Goal: Information Seeking & Learning: Learn about a topic

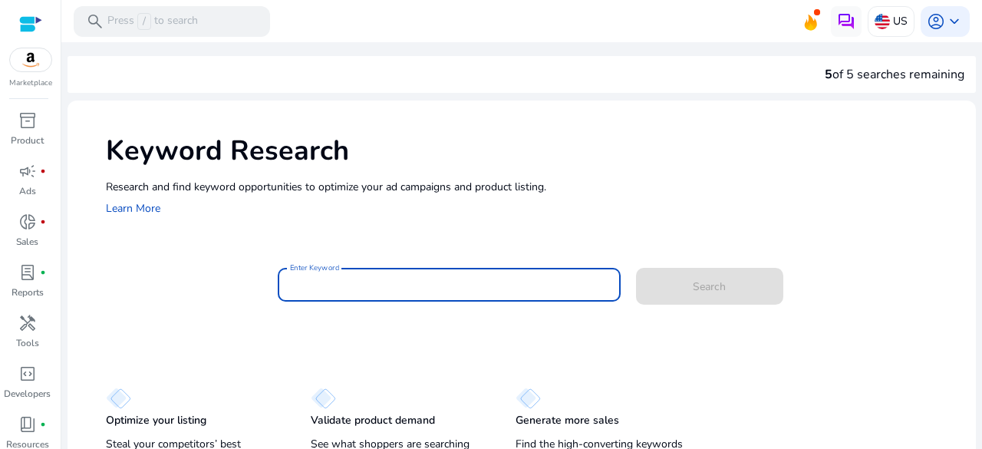
click at [472, 288] on input "Enter Keyword" at bounding box center [449, 284] width 318 height 17
paste input "**********"
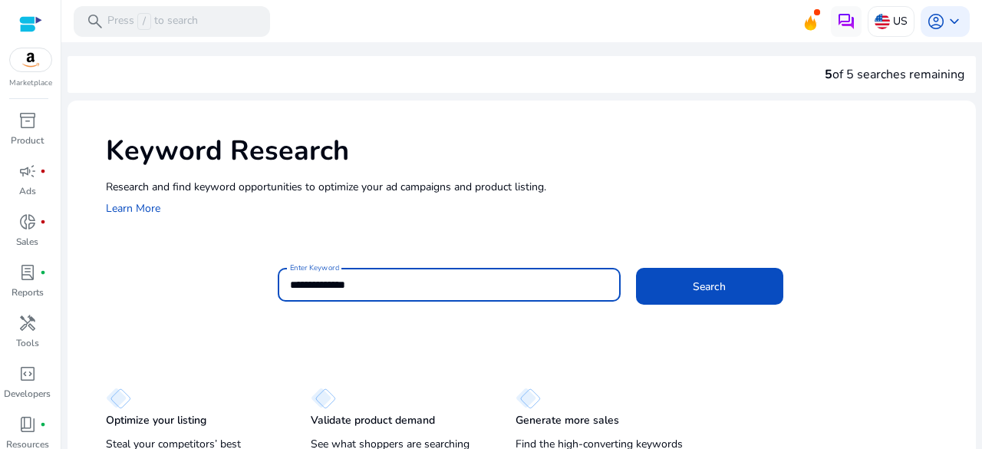
click at [636, 268] on button "Search" at bounding box center [709, 286] width 147 height 37
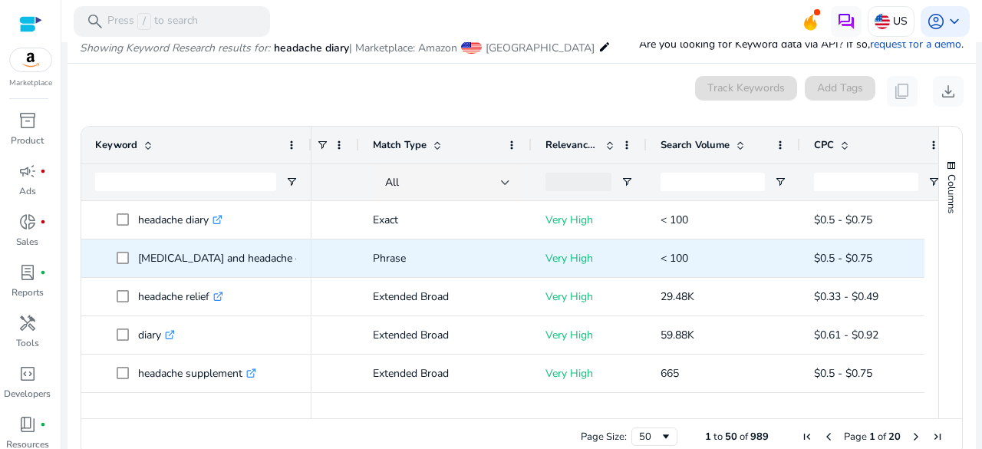
click at [323, 259] on icon at bounding box center [327, 259] width 8 height 8
click at [255, 254] on p "migraines and headache diary .st0{fill:#2c8af8}" at bounding box center [235, 257] width 194 height 31
copy p "migraines and headache diary"
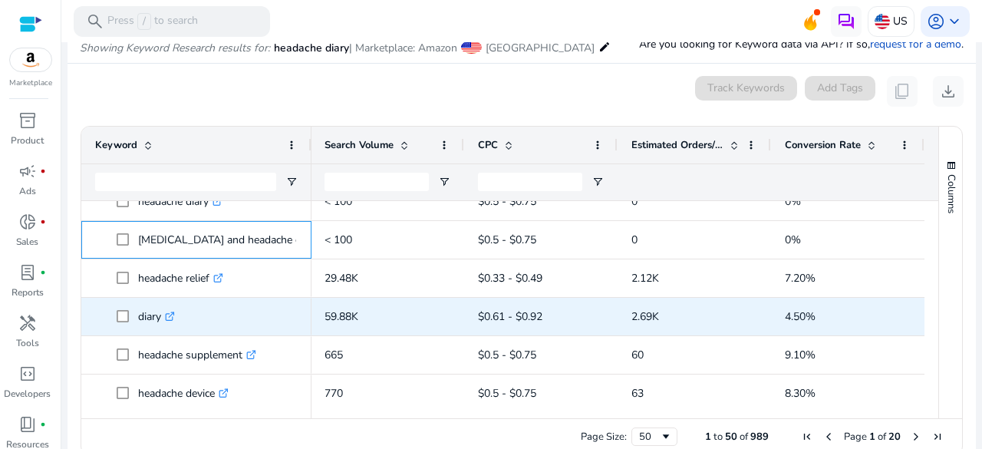
scroll to position [48, 0]
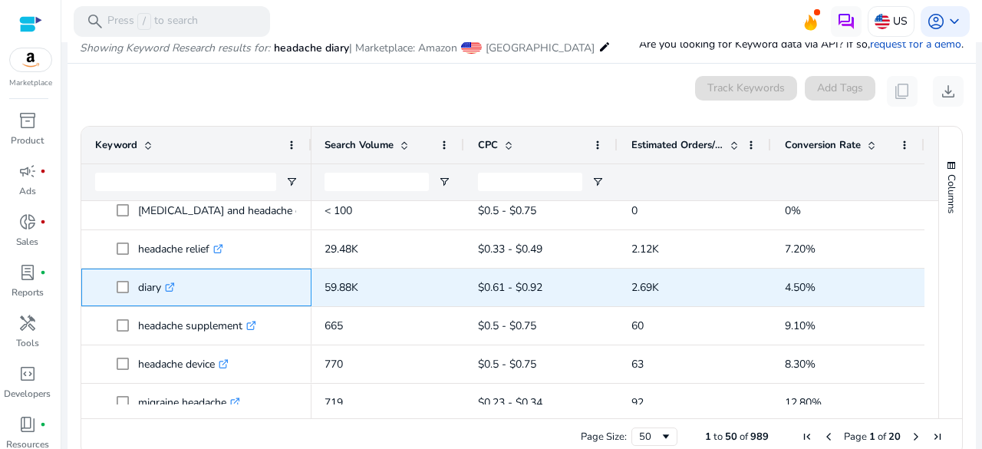
click at [175, 292] on link ".st0{fill:#2c8af8}" at bounding box center [168, 287] width 14 height 15
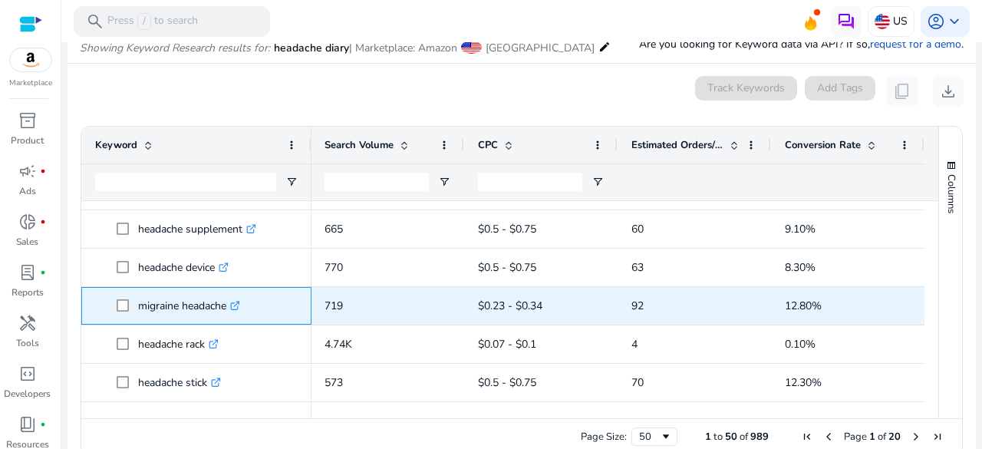
click at [239, 304] on icon at bounding box center [236, 303] width 5 height 5
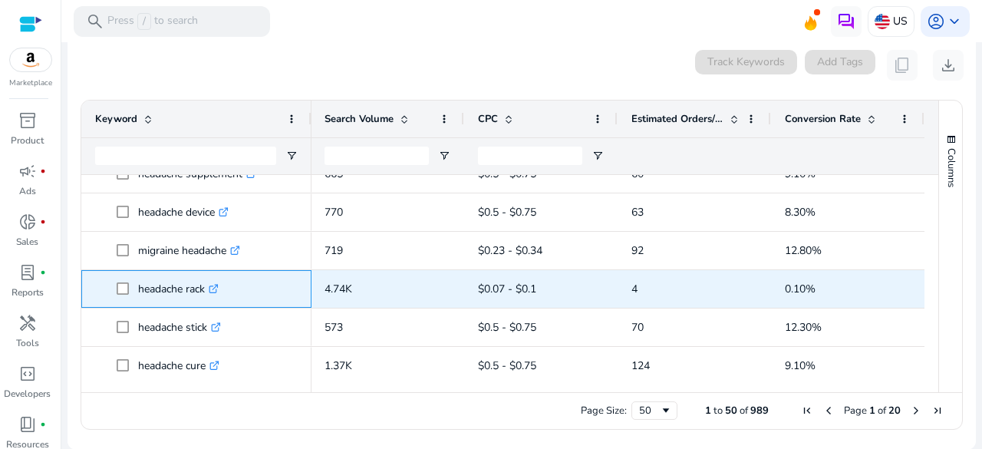
click at [198, 292] on p "headache rack .st0{fill:#2c8af8}" at bounding box center [178, 288] width 81 height 31
copy p "rack"
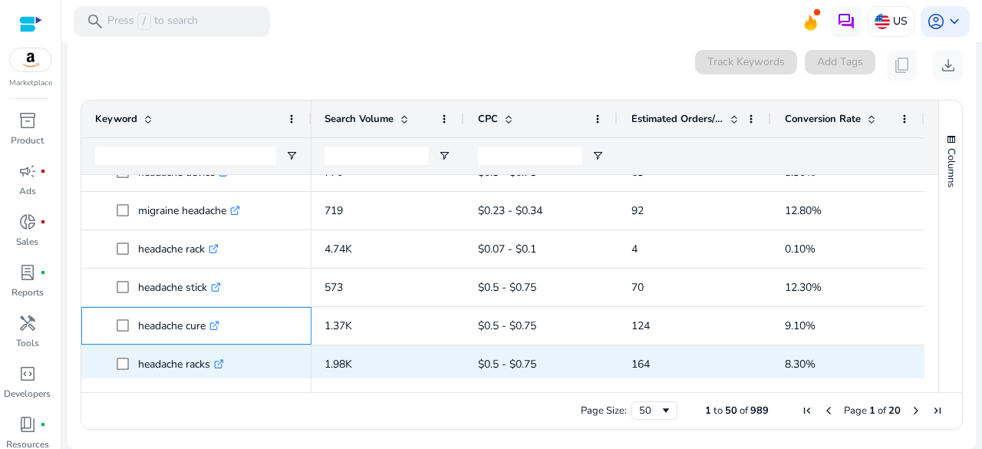
drag, startPoint x: 135, startPoint y: 322, endPoint x: 212, endPoint y: 364, distance: 87.6
copy div "headache cure .st0{fill:#2c8af8} headache racks"
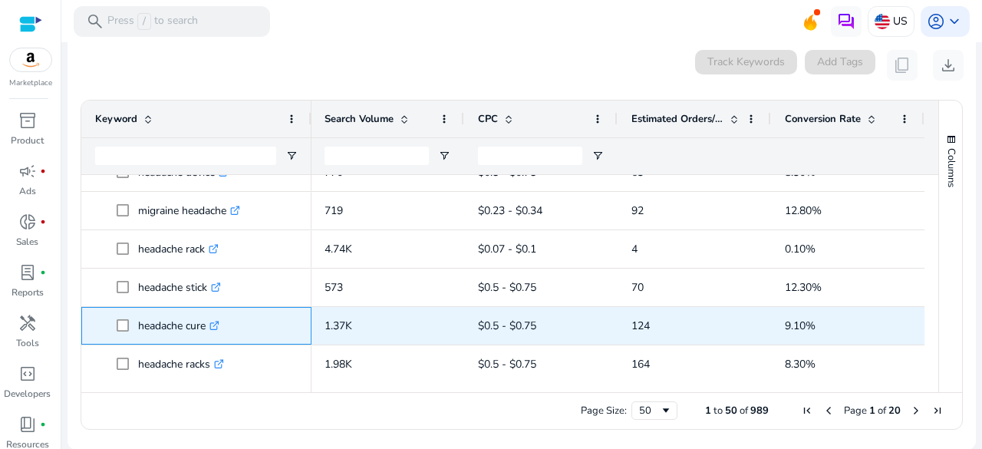
click at [218, 323] on icon ".st0{fill:#2c8af8}" at bounding box center [214, 326] width 10 height 10
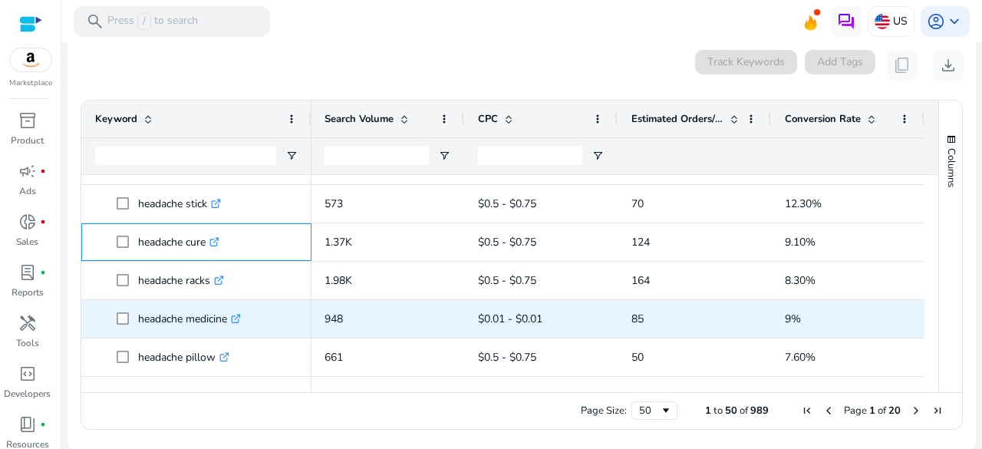
scroll to position [298, 0]
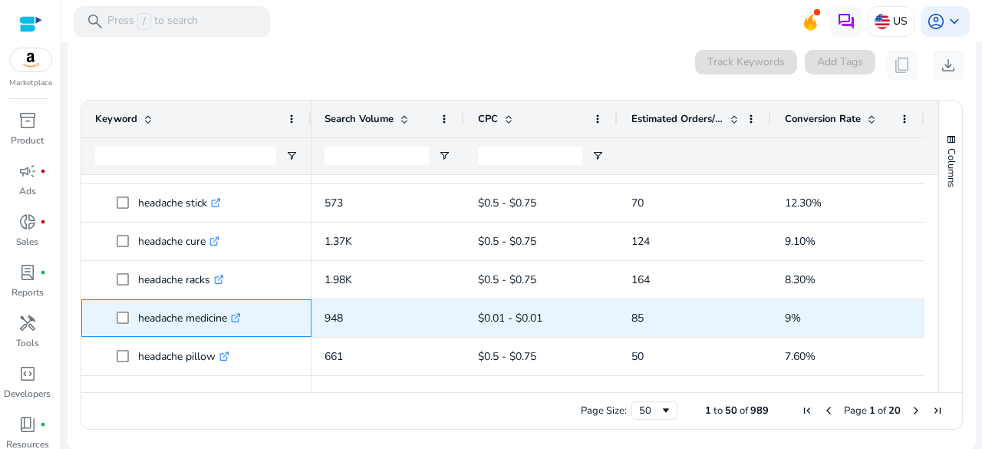
click at [157, 315] on p "headache medicine .st0{fill:#2c8af8}" at bounding box center [189, 317] width 103 height 31
copy p "headache medicine"
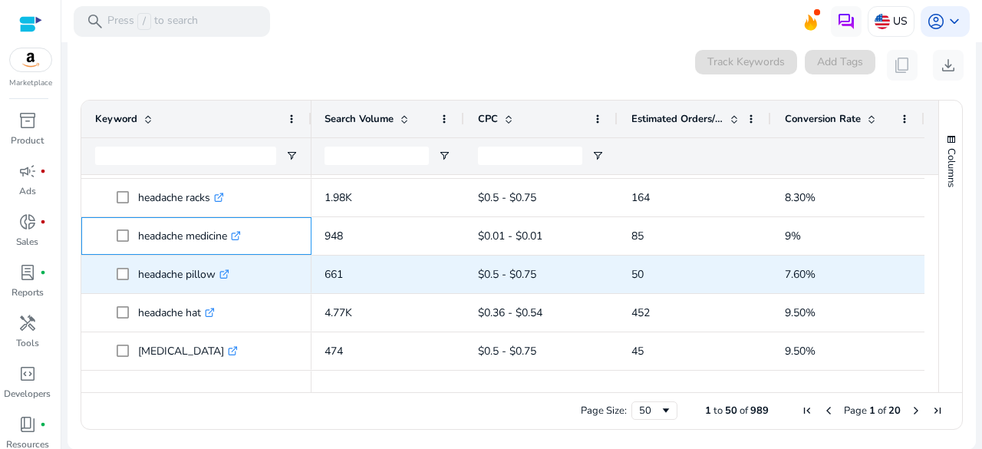
scroll to position [381, 0]
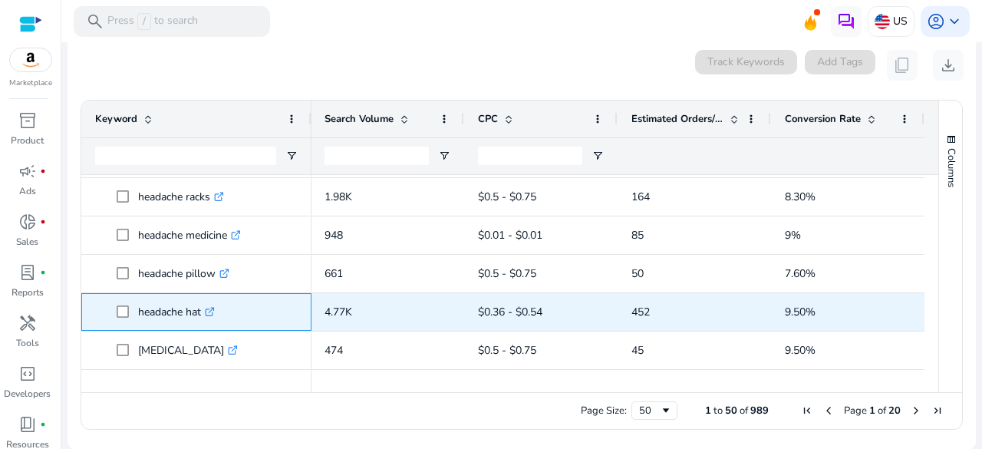
click at [196, 310] on p "headache hat .st0{fill:#2c8af8}" at bounding box center [176, 311] width 77 height 31
copy p "headache hat"
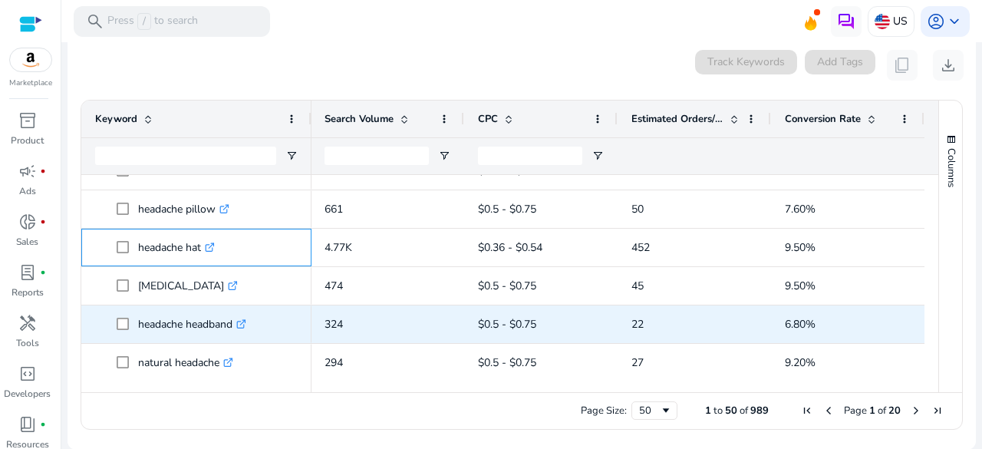
scroll to position [445, 0]
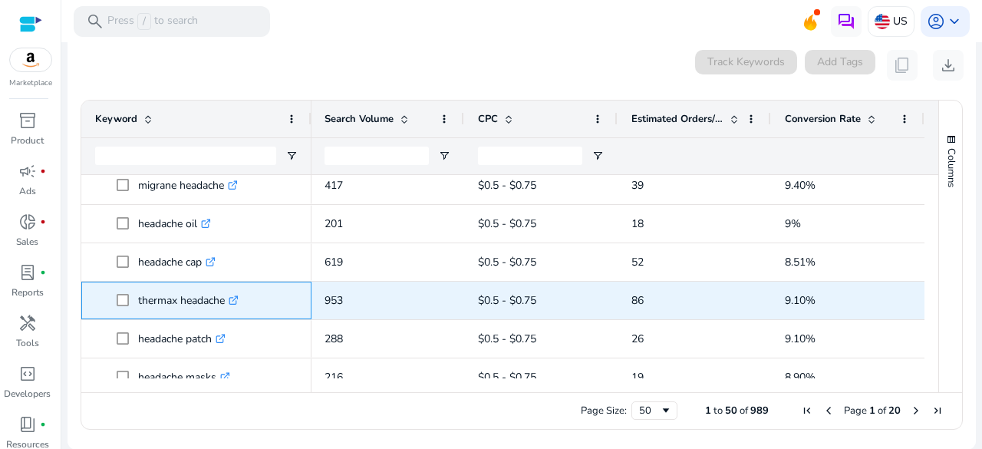
click at [236, 297] on icon at bounding box center [233, 301] width 8 height 8
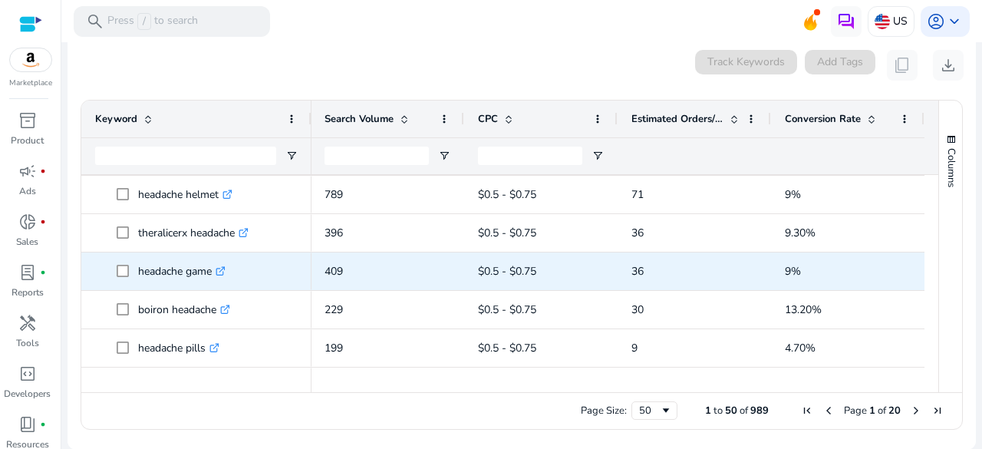
click at [226, 271] on icon ".st0{fill:#2c8af8}" at bounding box center [221, 271] width 10 height 10
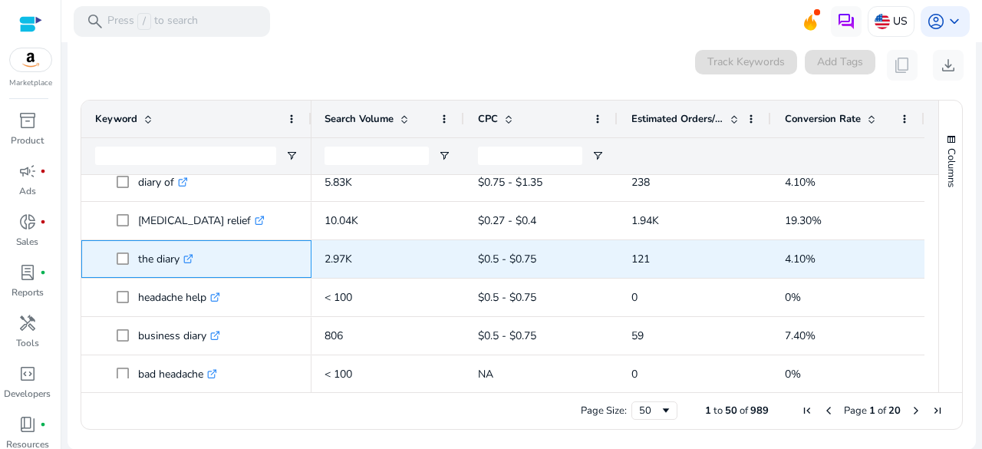
click at [189, 256] on icon ".st0{fill:#2c8af8}" at bounding box center [188, 259] width 10 height 10
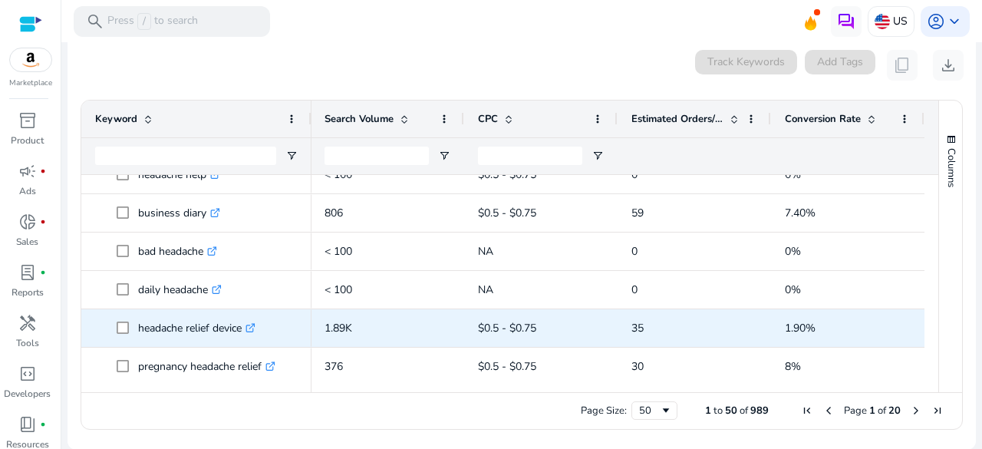
click at [256, 326] on icon ".st0{fill:#2c8af8}" at bounding box center [251, 328] width 10 height 10
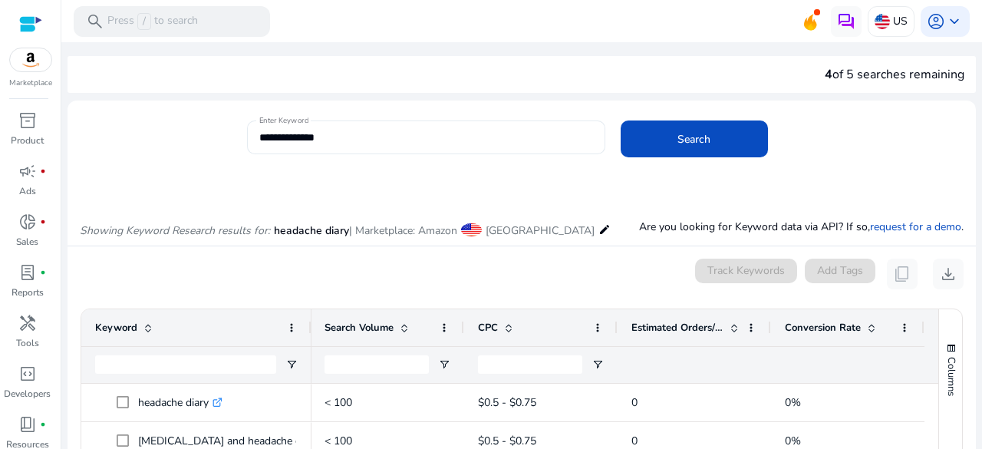
click at [355, 137] on input "**********" at bounding box center [426, 137] width 334 height 17
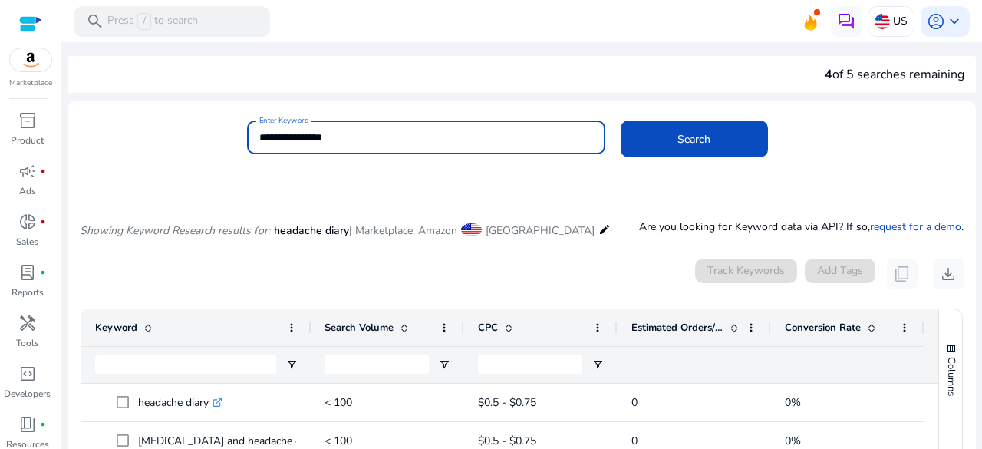
type input "**********"
click at [621, 120] on button "Search" at bounding box center [694, 138] width 147 height 37
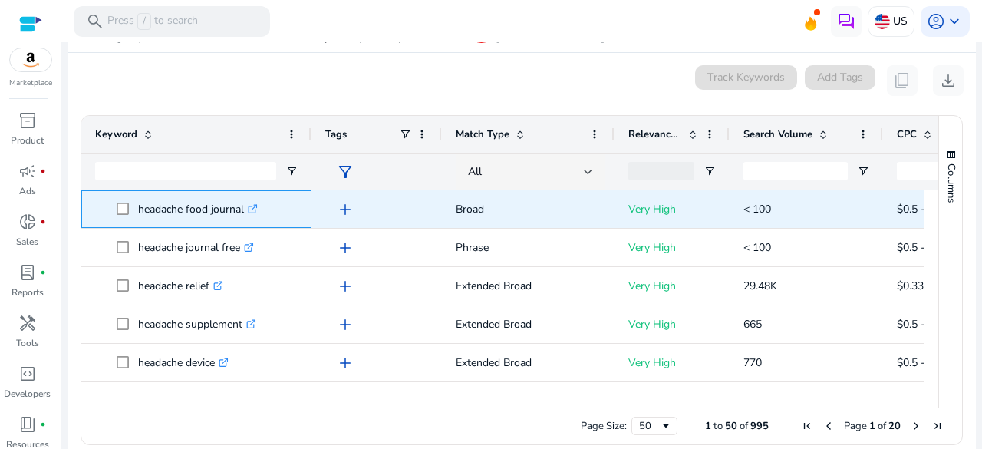
click at [208, 210] on p "headache food journal .st0{fill:#2c8af8}" at bounding box center [198, 208] width 120 height 31
copy p "headache food journal"
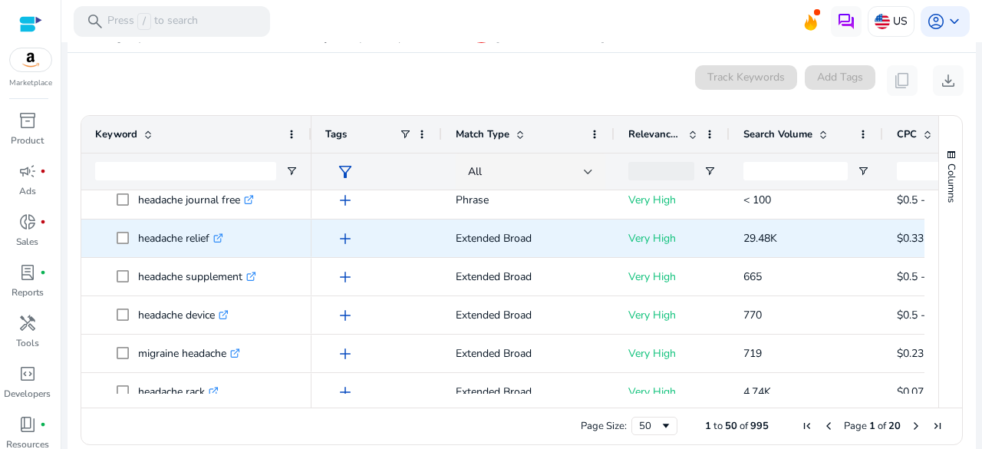
scroll to position [48, 0]
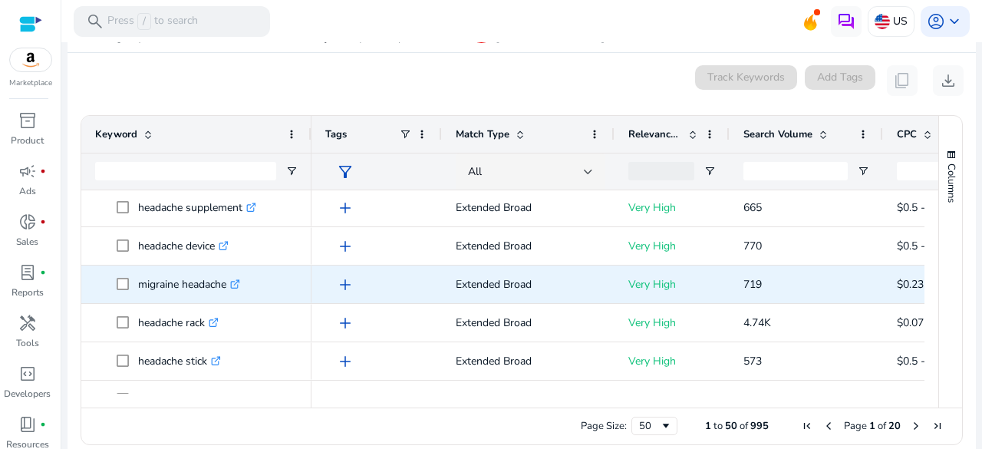
click at [240, 285] on icon ".st0{fill:#2c8af8}" at bounding box center [235, 284] width 10 height 10
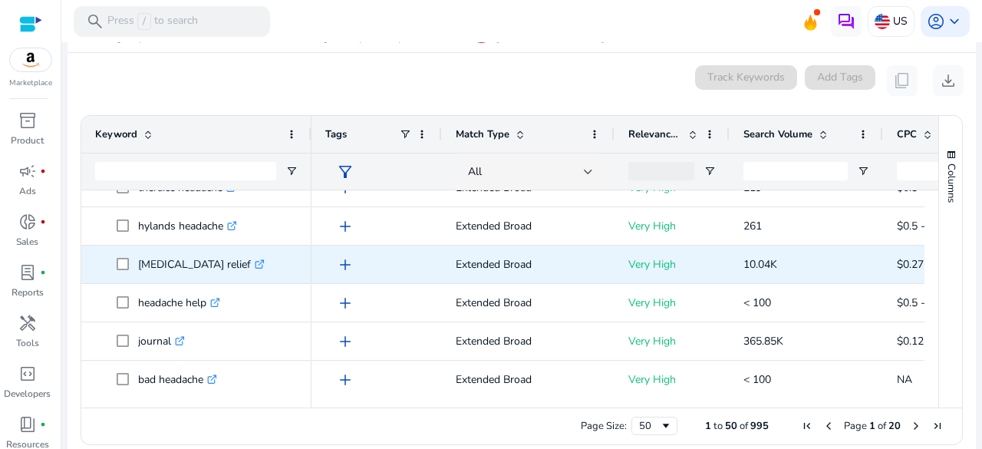
click at [259, 268] on icon at bounding box center [260, 265] width 8 height 8
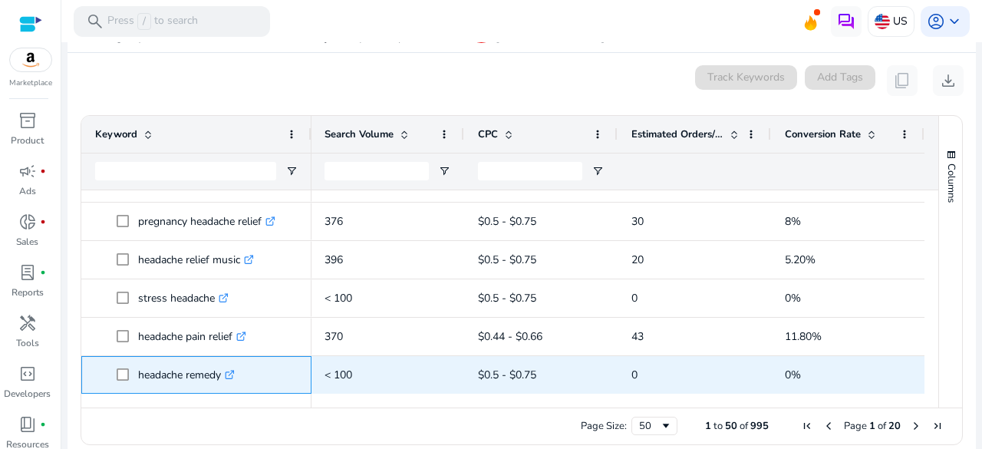
click at [215, 371] on p "headache remedy .st0{fill:#2c8af8}" at bounding box center [186, 374] width 97 height 31
copy p "headache remedy"
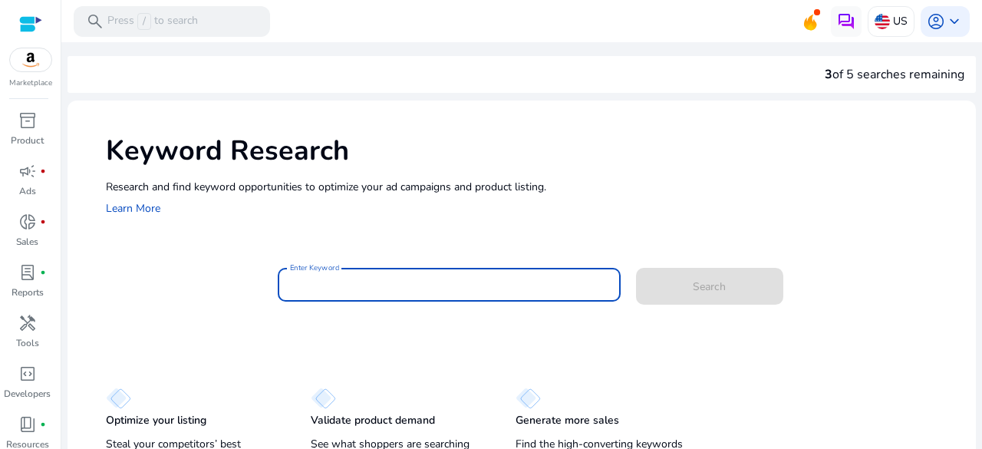
click at [354, 285] on input "Enter Keyword" at bounding box center [449, 284] width 318 height 17
paste input "**********"
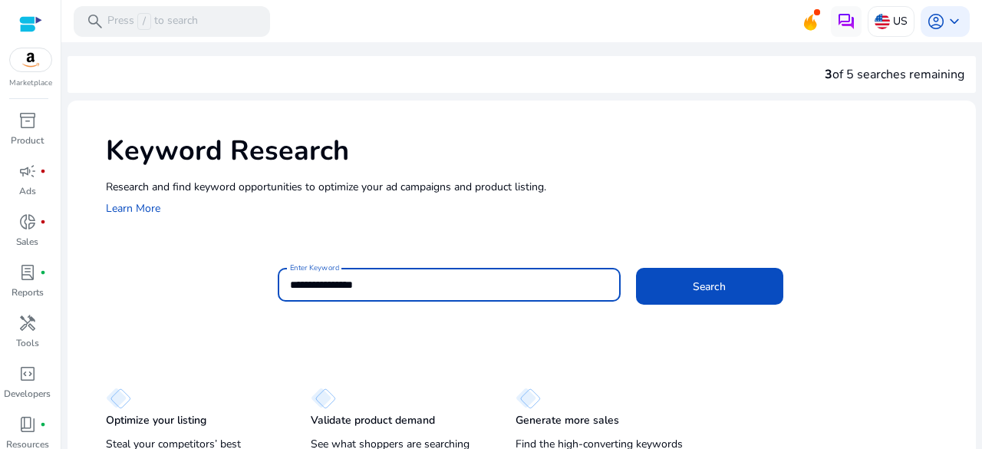
type input "**********"
click at [636, 268] on button "Search" at bounding box center [709, 286] width 147 height 37
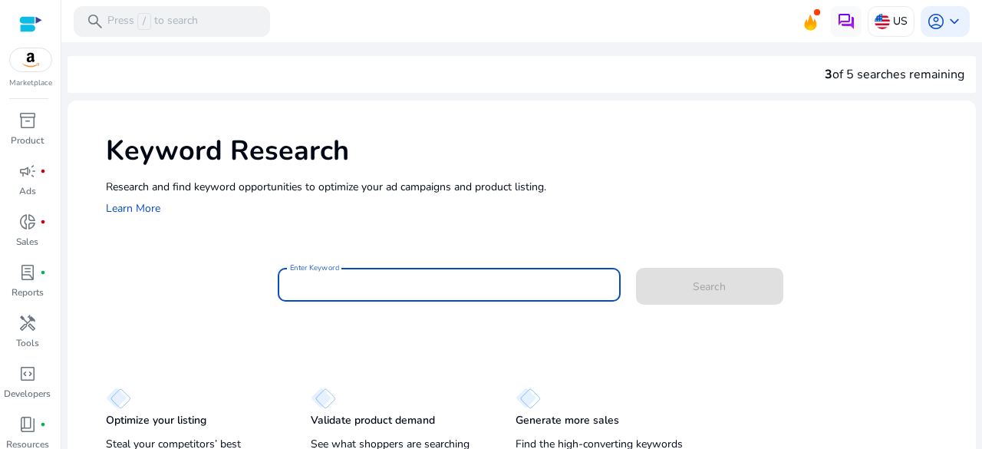
click at [393, 288] on input "Enter Keyword" at bounding box center [449, 284] width 318 height 17
paste input "********"
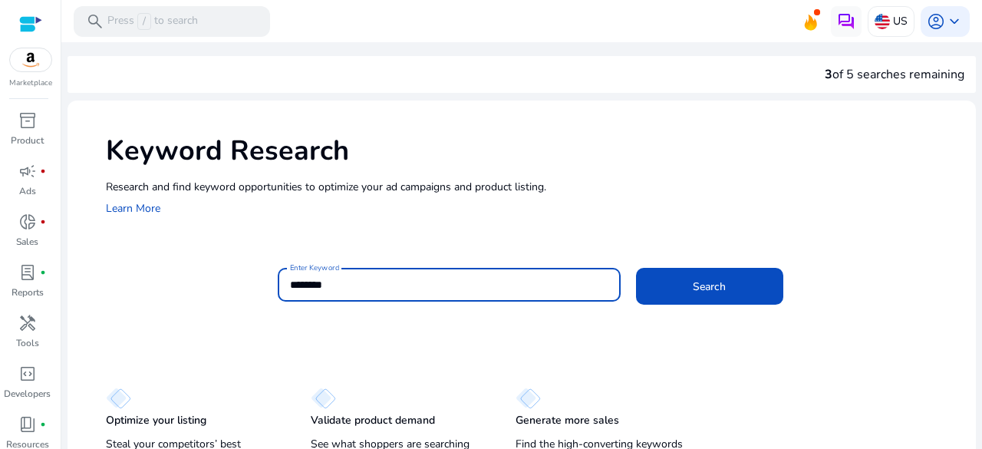
click at [636, 268] on button "Search" at bounding box center [709, 286] width 147 height 37
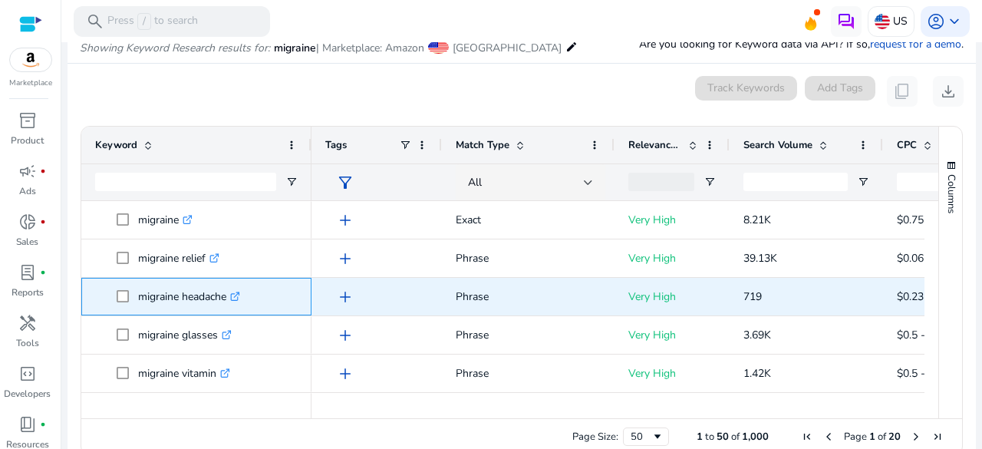
click at [240, 297] on icon ".st0{fill:#2c8af8}" at bounding box center [235, 297] width 10 height 10
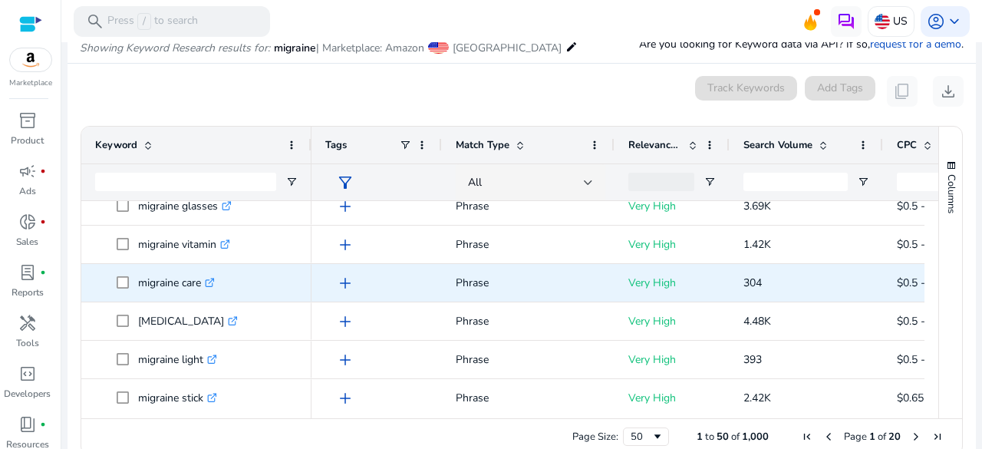
scroll to position [130, 0]
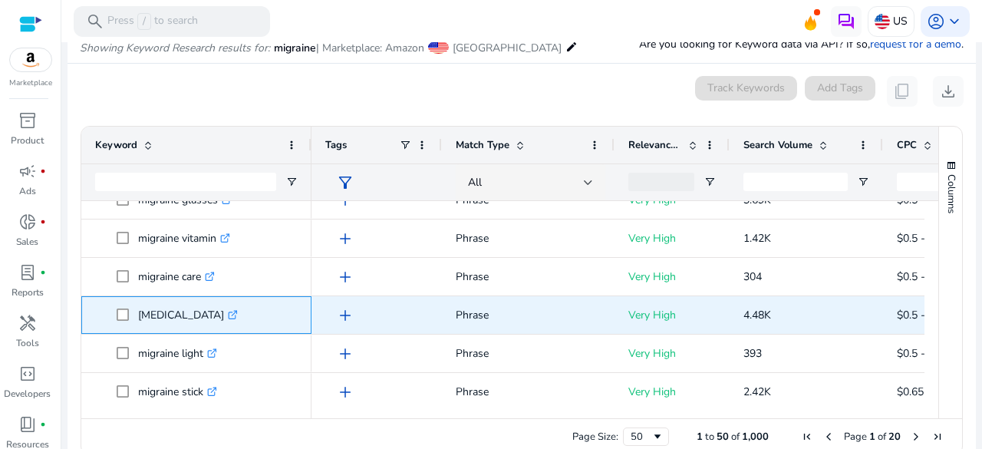
click at [241, 312] on div "[MEDICAL_DATA] .st0{fill:#2c8af8}" at bounding box center [191, 314] width 107 height 31
click at [238, 312] on icon at bounding box center [236, 312] width 4 height 4
click at [214, 307] on link ".st0{fill:#2c8af8}" at bounding box center [213, 314] width 14 height 15
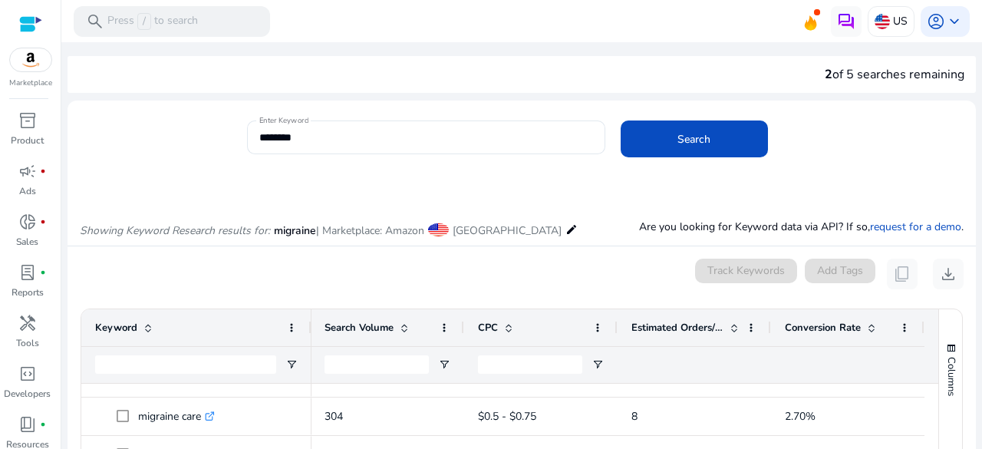
click at [342, 129] on input "********" at bounding box center [426, 137] width 334 height 17
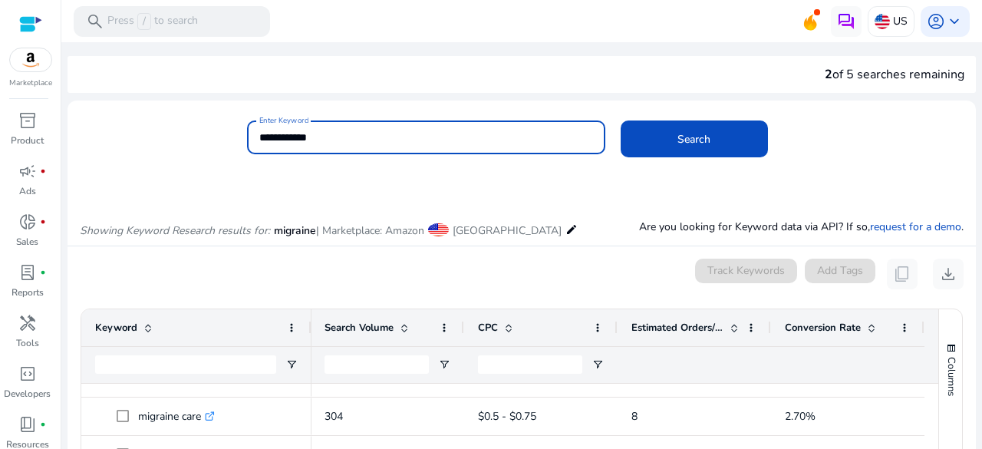
type input "**********"
click at [621, 120] on button "Search" at bounding box center [694, 138] width 147 height 37
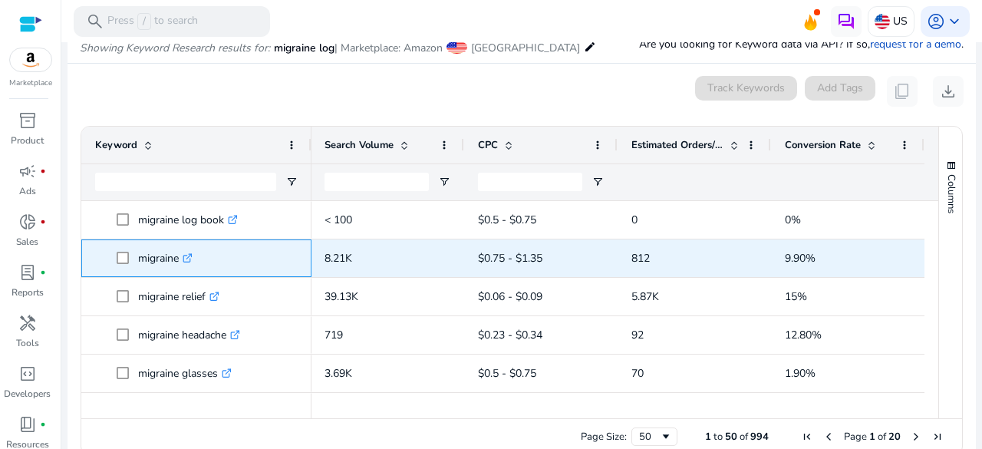
click at [193, 260] on icon ".st0{fill:#2c8af8}" at bounding box center [188, 258] width 10 height 10
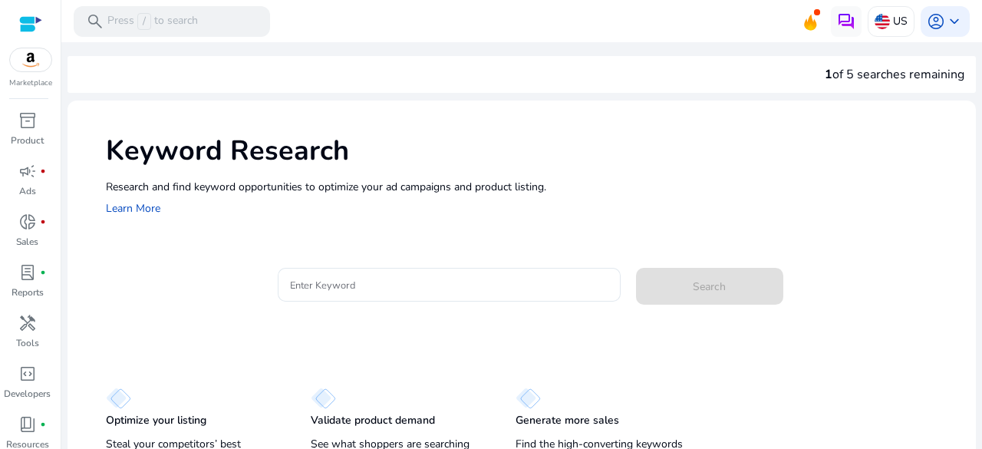
click at [390, 220] on div "Keyword Research Research and find keyword opportunities to optimize your [PERS…" at bounding box center [522, 174] width 909 height 147
click at [384, 282] on input "Enter Keyword" at bounding box center [449, 284] width 318 height 17
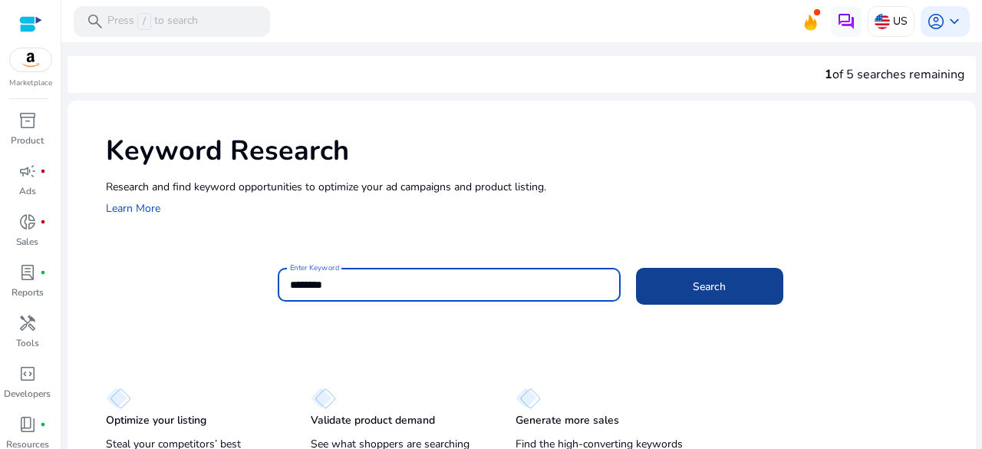
type input "********"
click at [661, 282] on span at bounding box center [709, 286] width 147 height 37
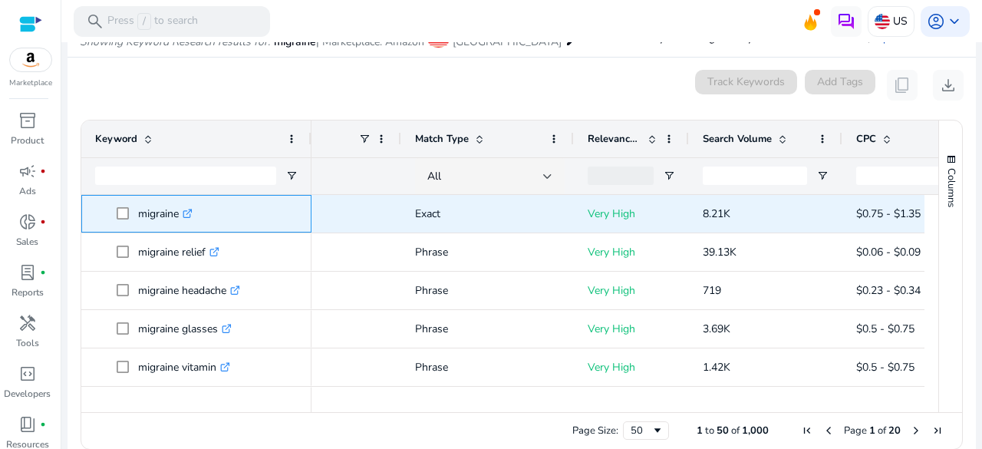
click at [186, 209] on icon ".st0{fill:#2c8af8}" at bounding box center [188, 214] width 10 height 10
